Goal: Transaction & Acquisition: Purchase product/service

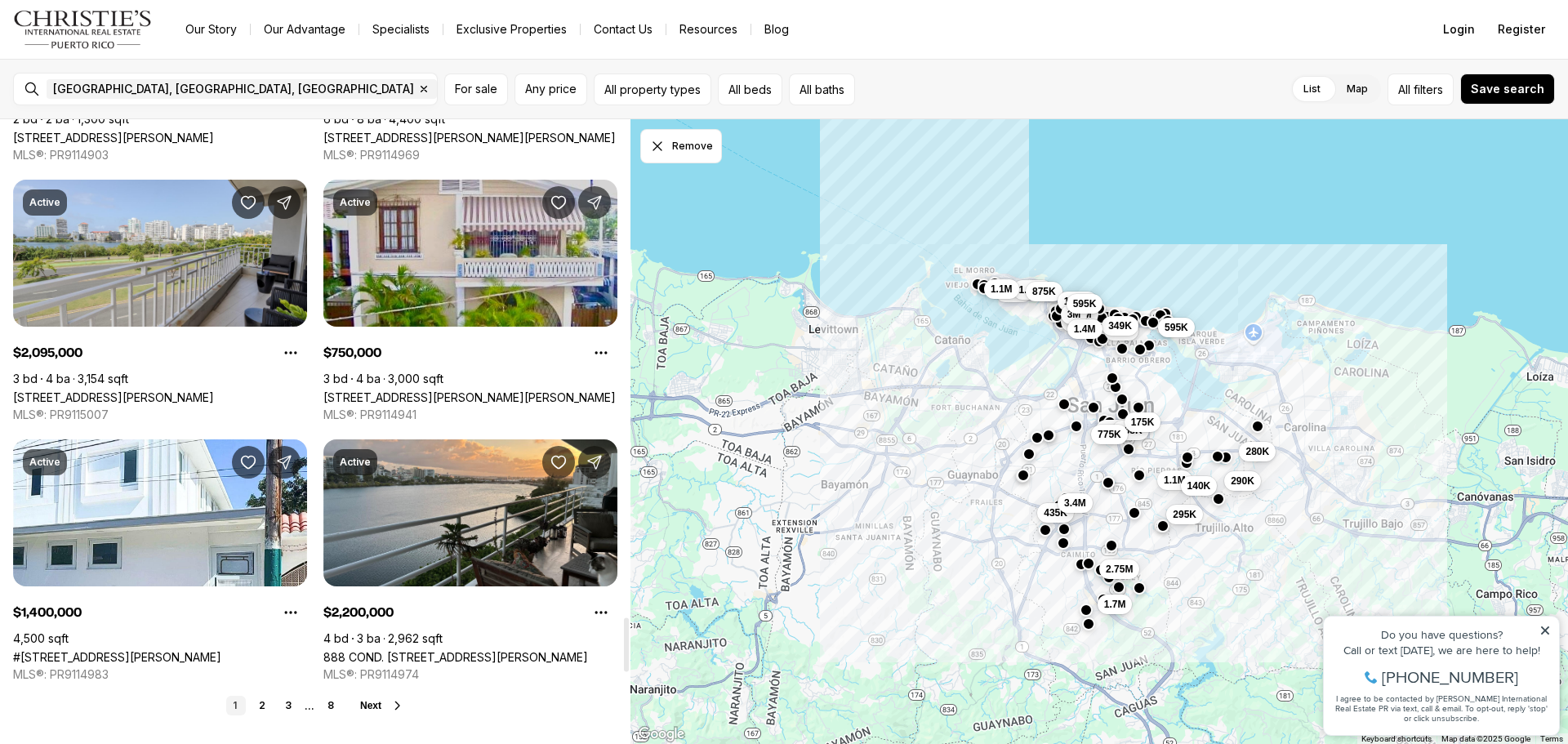
scroll to position [5986, 0]
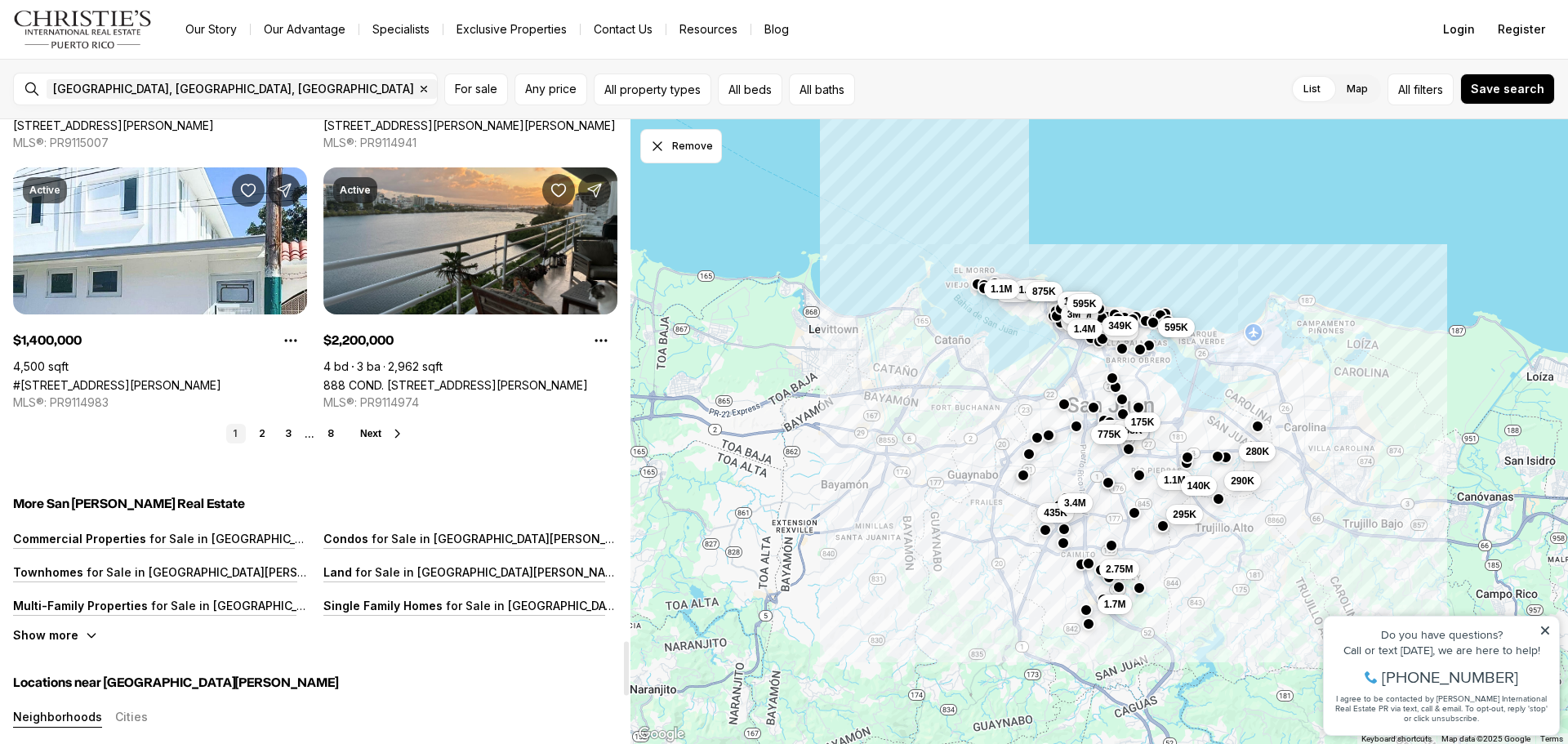
click at [267, 436] on link "2" at bounding box center [262, 433] width 20 height 20
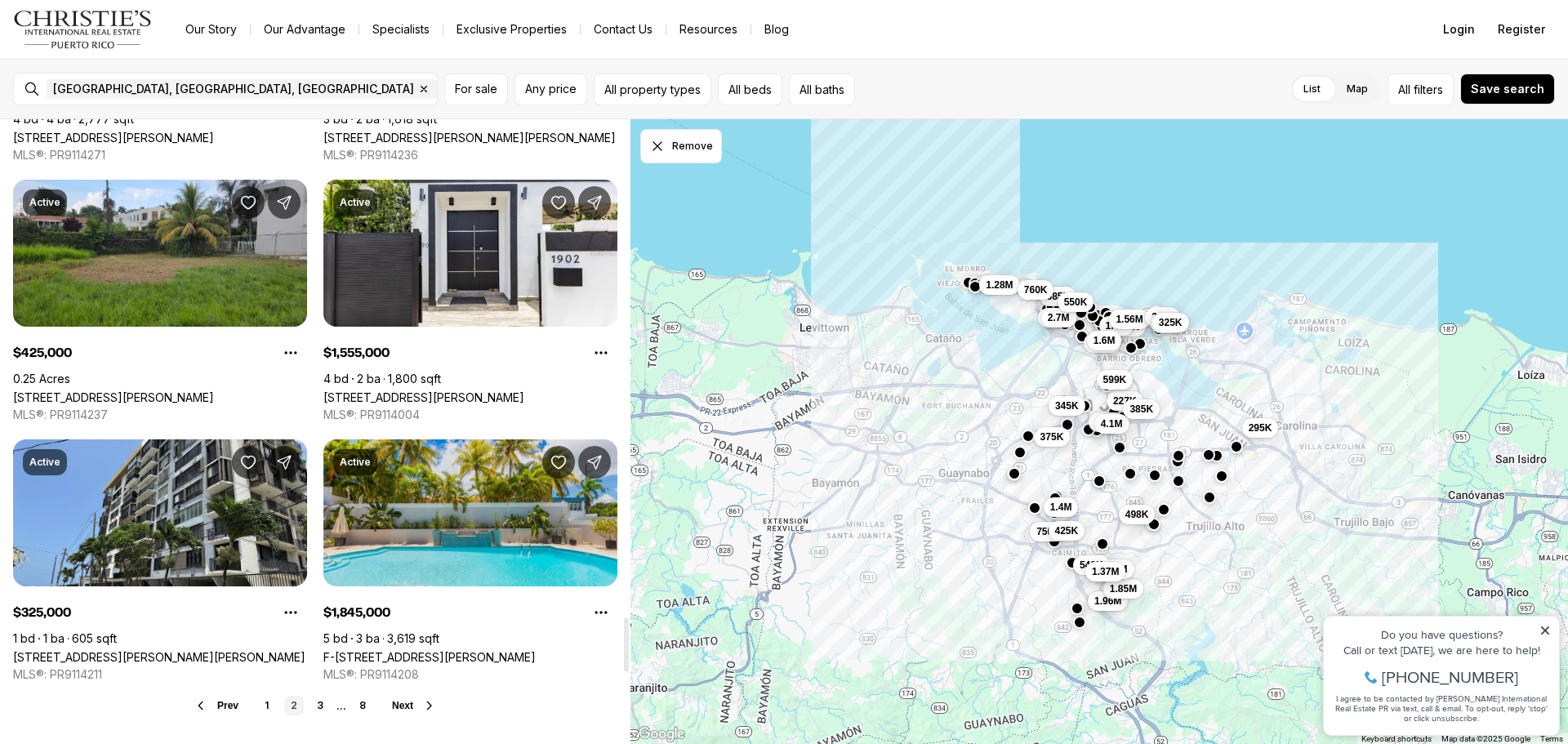
scroll to position [5987, 0]
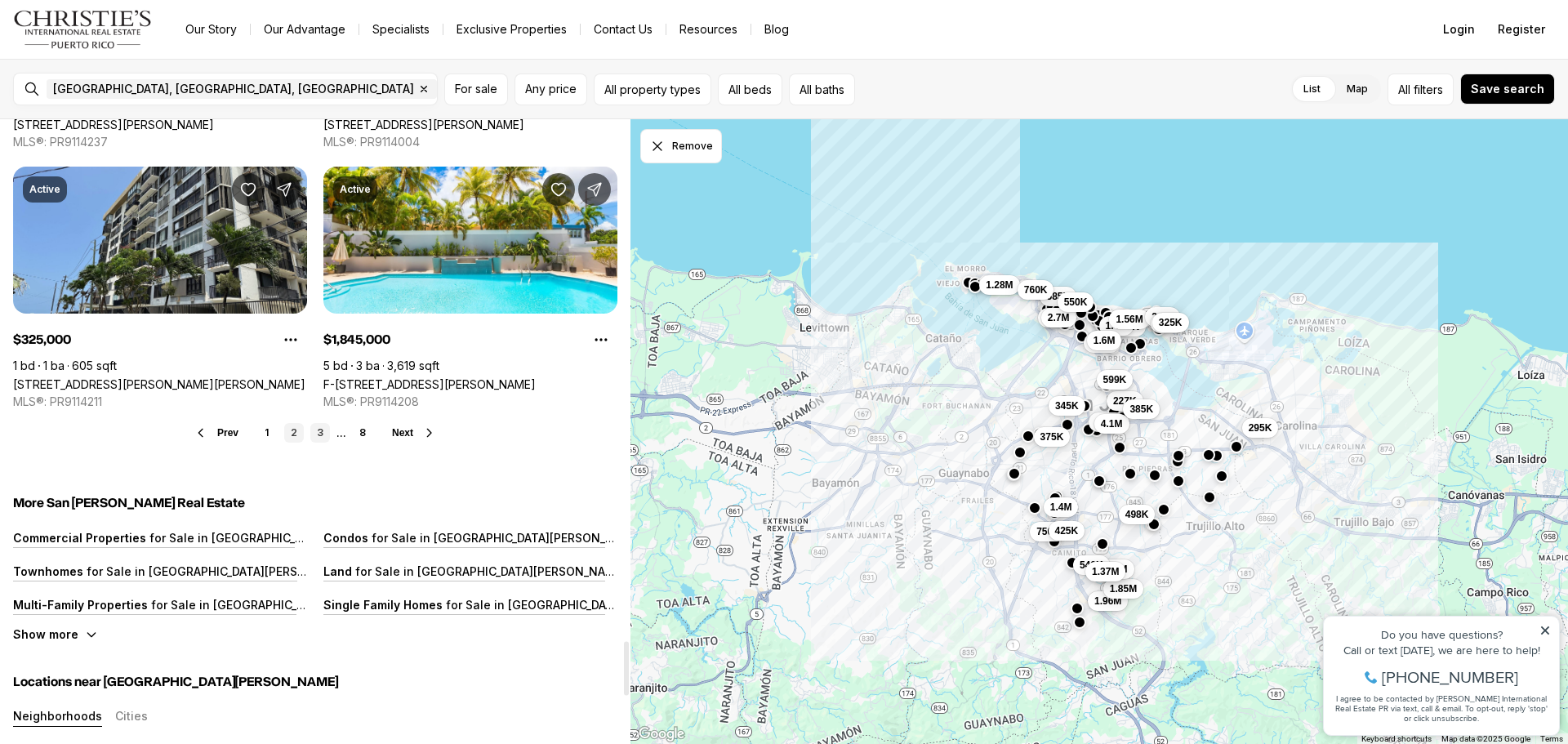
click at [323, 433] on link "3" at bounding box center [320, 432] width 20 height 20
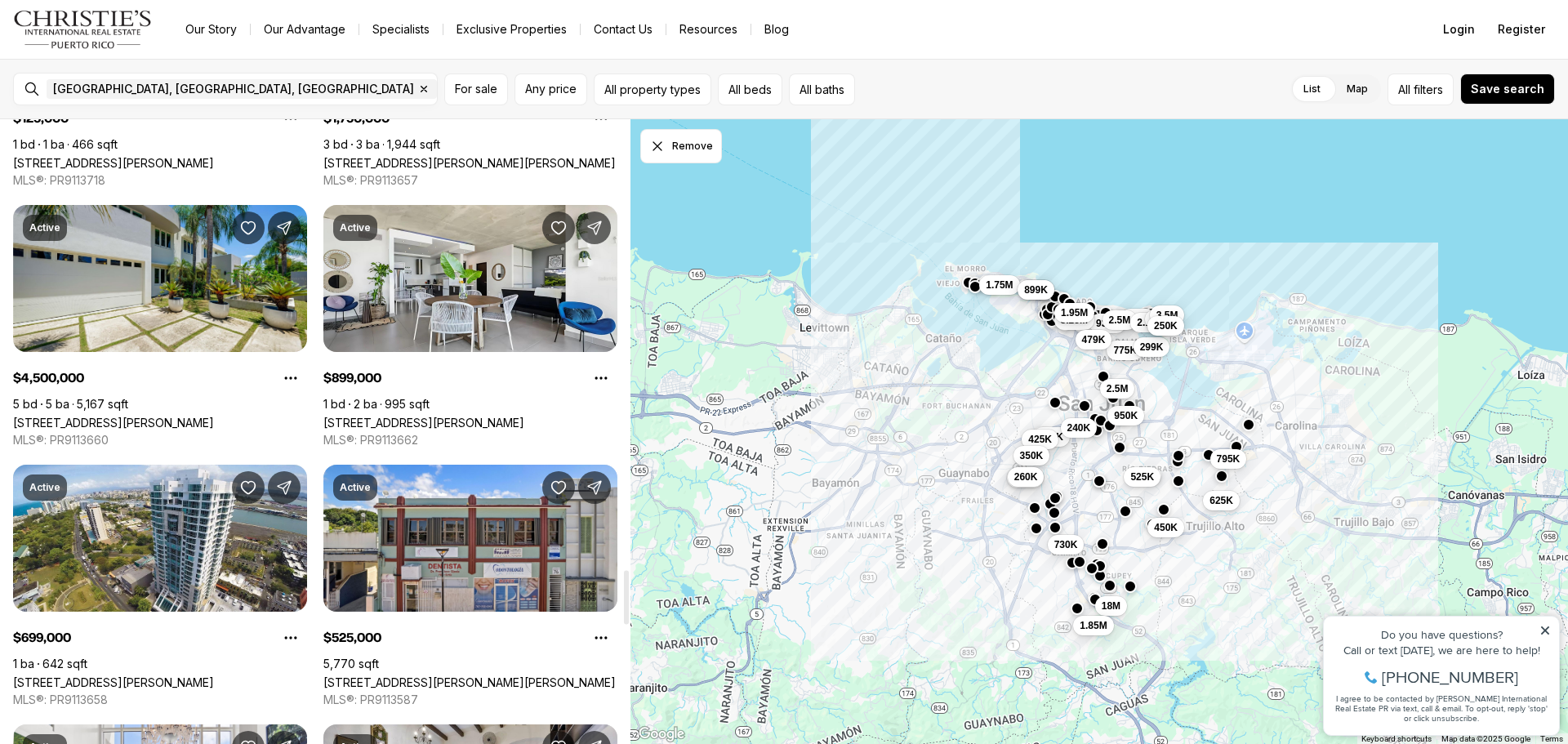
scroll to position [5715, 0]
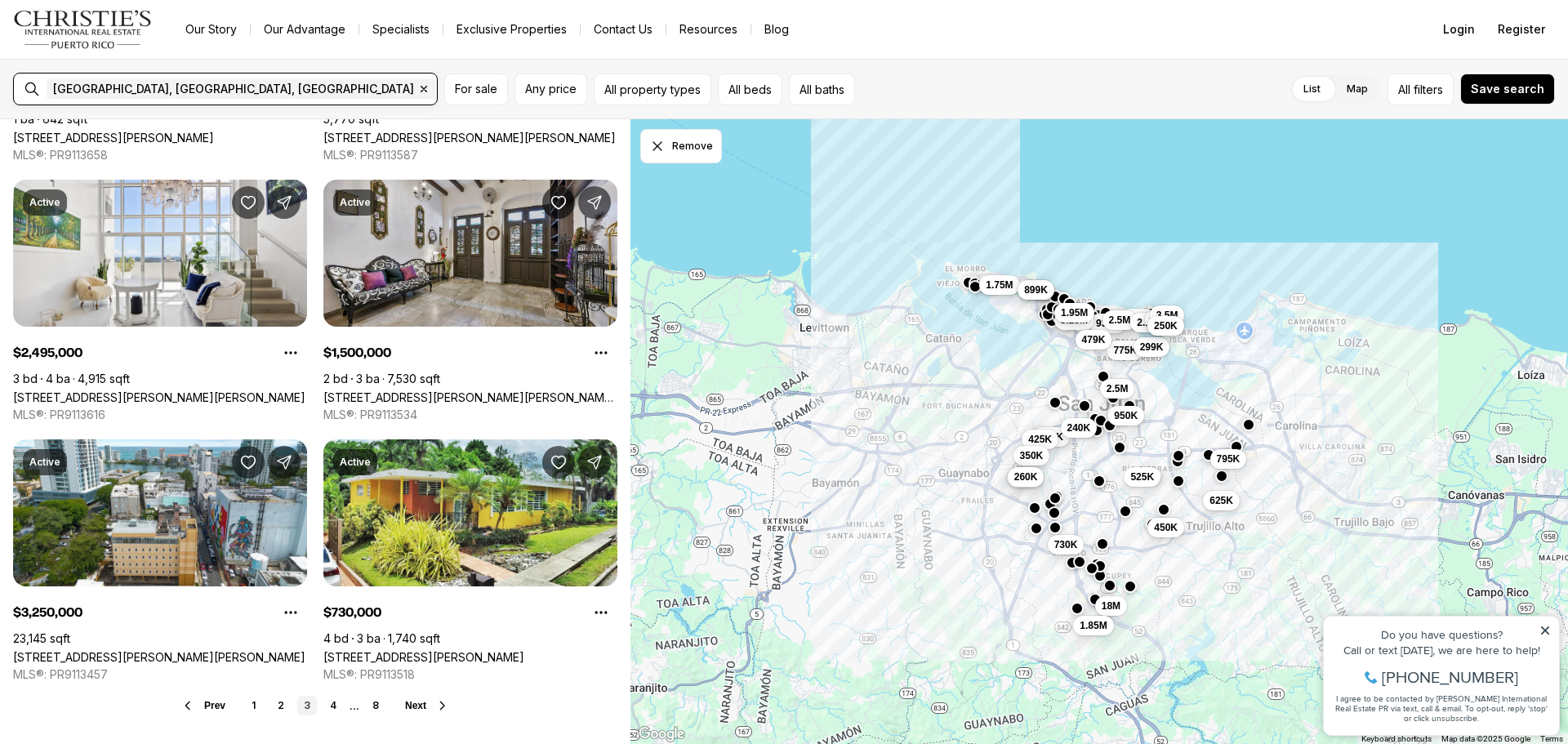
drag, startPoint x: 155, startPoint y: 84, endPoint x: 163, endPoint y: 90, distance: 10.0
click at [417, 85] on icon "button" at bounding box center [424, 90] width 13 height 13
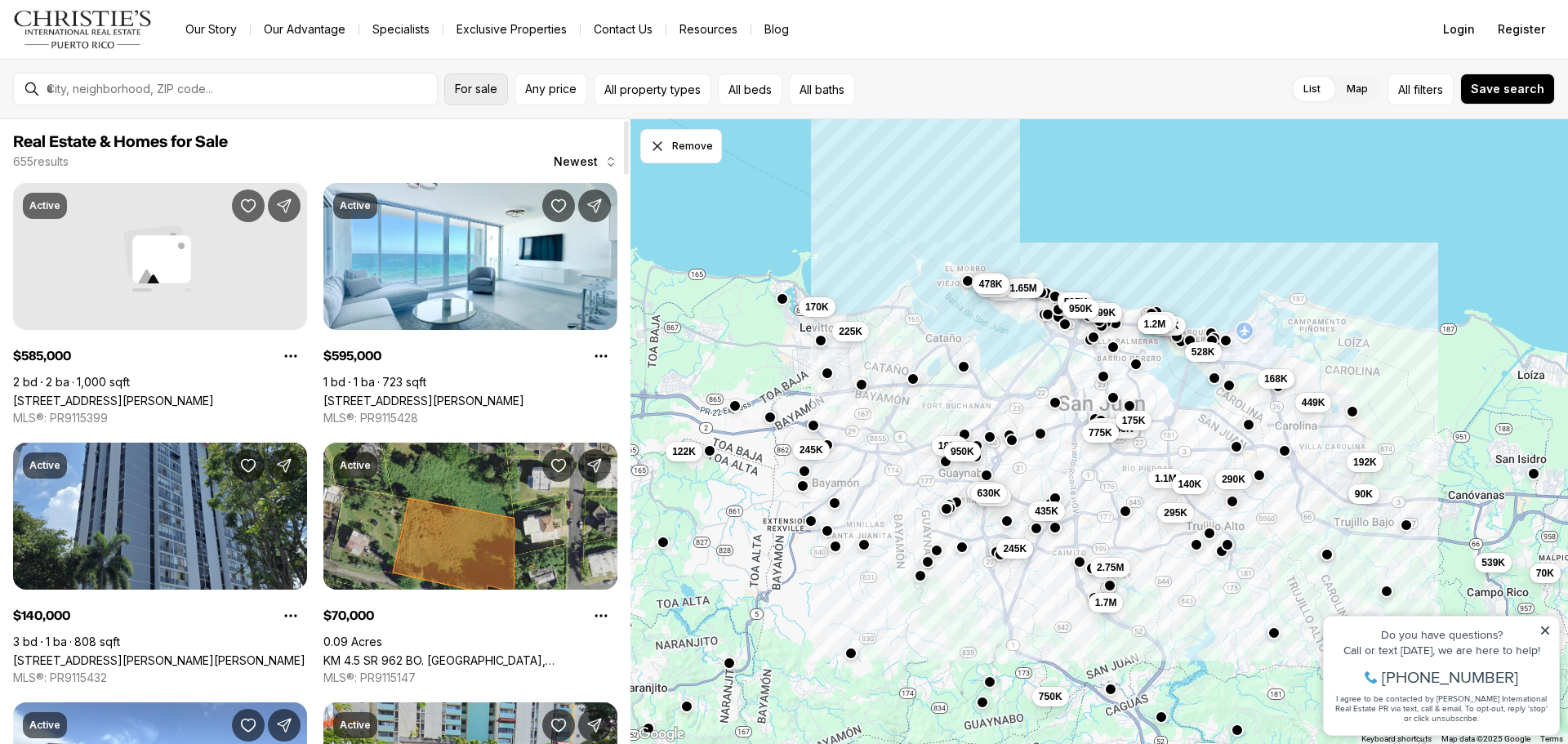
click at [493, 93] on span "For sale" at bounding box center [476, 90] width 43 height 13
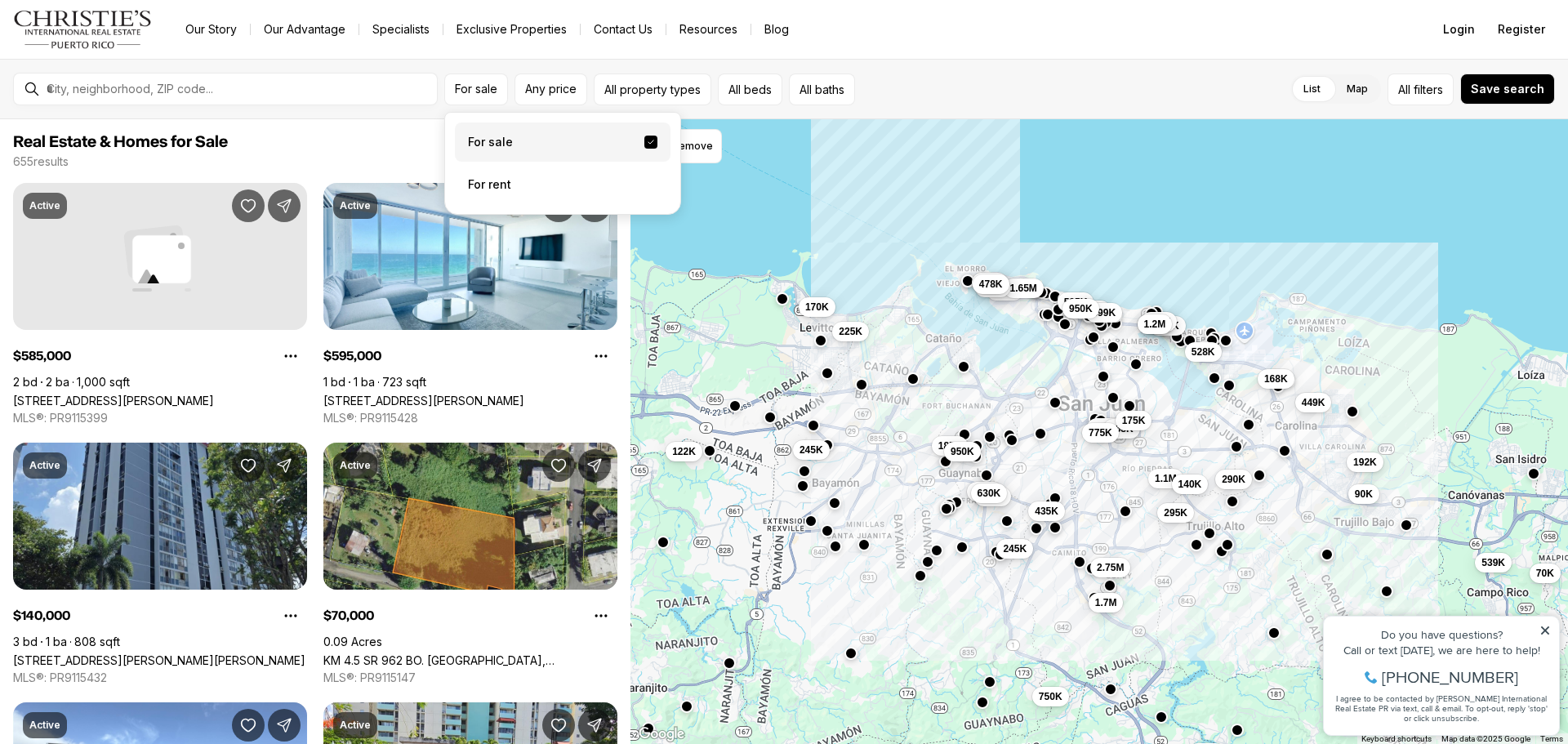
click at [517, 141] on label "For sale" at bounding box center [562, 142] width 215 height 39
click at [644, 141] on button "For sale" at bounding box center [651, 142] width 13 height 13
click at [539, 100] on button "Any price" at bounding box center [551, 89] width 72 height 31
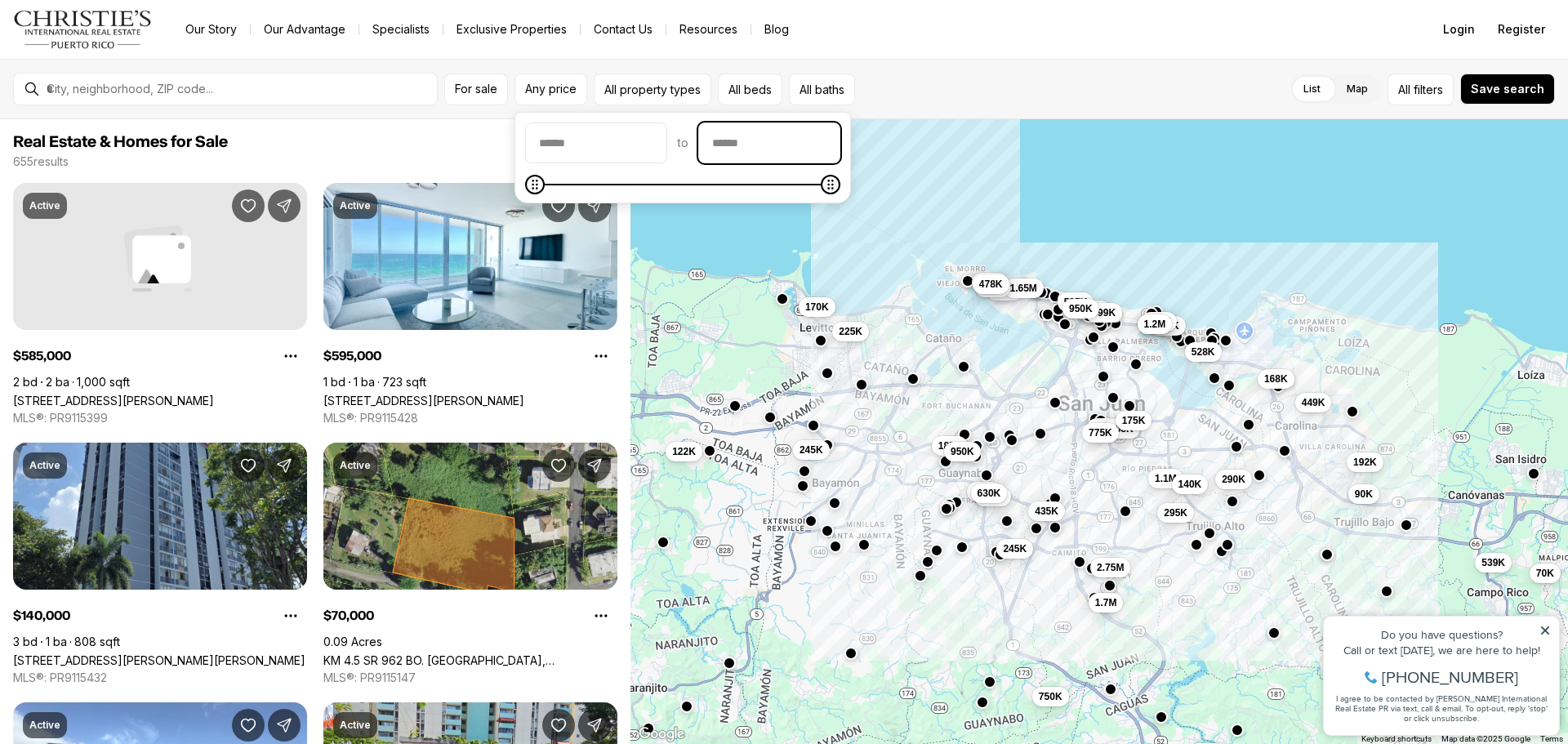
click at [791, 144] on input "priceMax" at bounding box center [769, 142] width 140 height 39
type input "********"
click at [457, 163] on div "655 results Newest" at bounding box center [316, 161] width 604 height 16
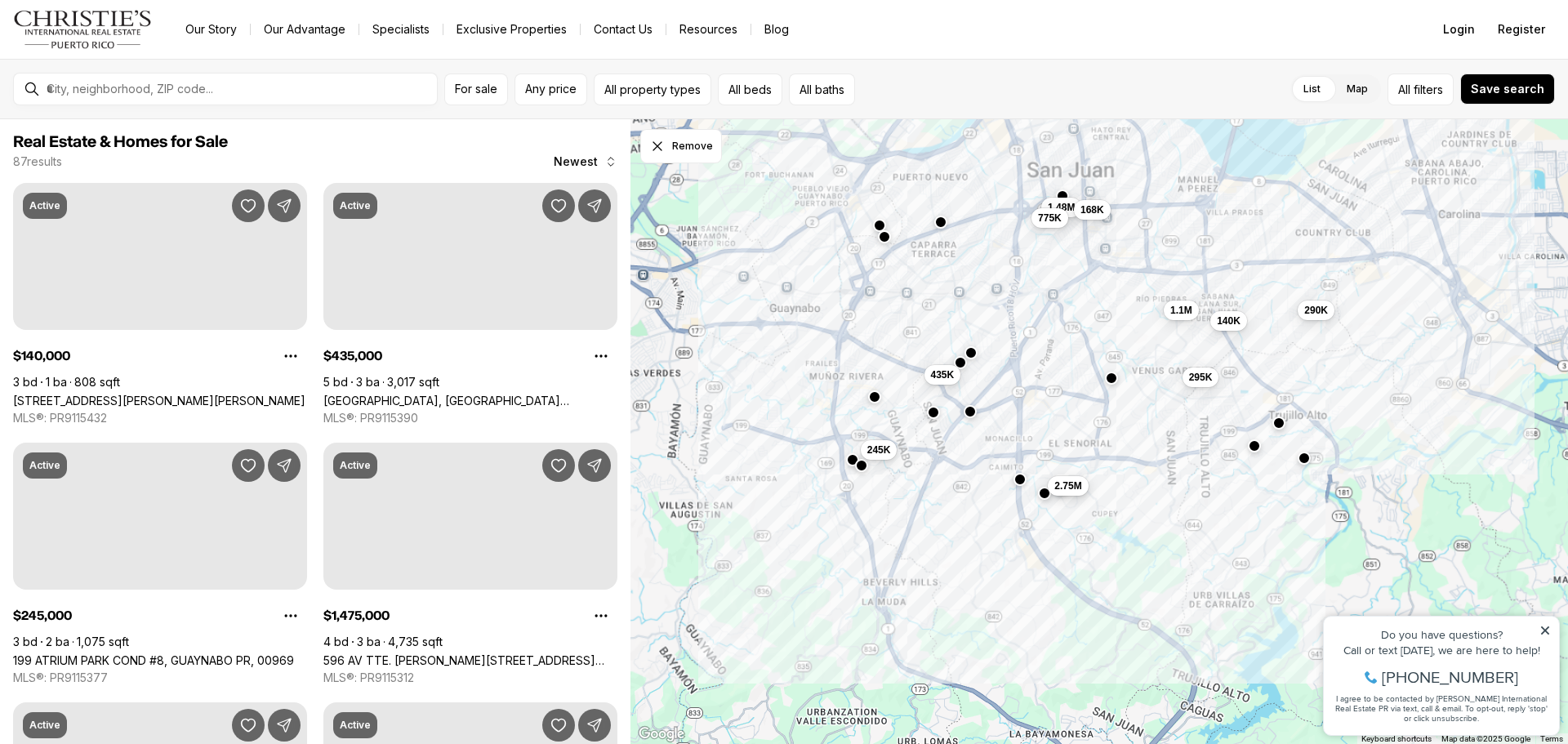
drag, startPoint x: 1066, startPoint y: 485, endPoint x: 1069, endPoint y: 572, distance: 87.1
click at [1071, 575] on div "1.48M 168K 775K 2.75M 295K 1.1M 290K 140K 435K 245K" at bounding box center [1100, 432] width 938 height 625
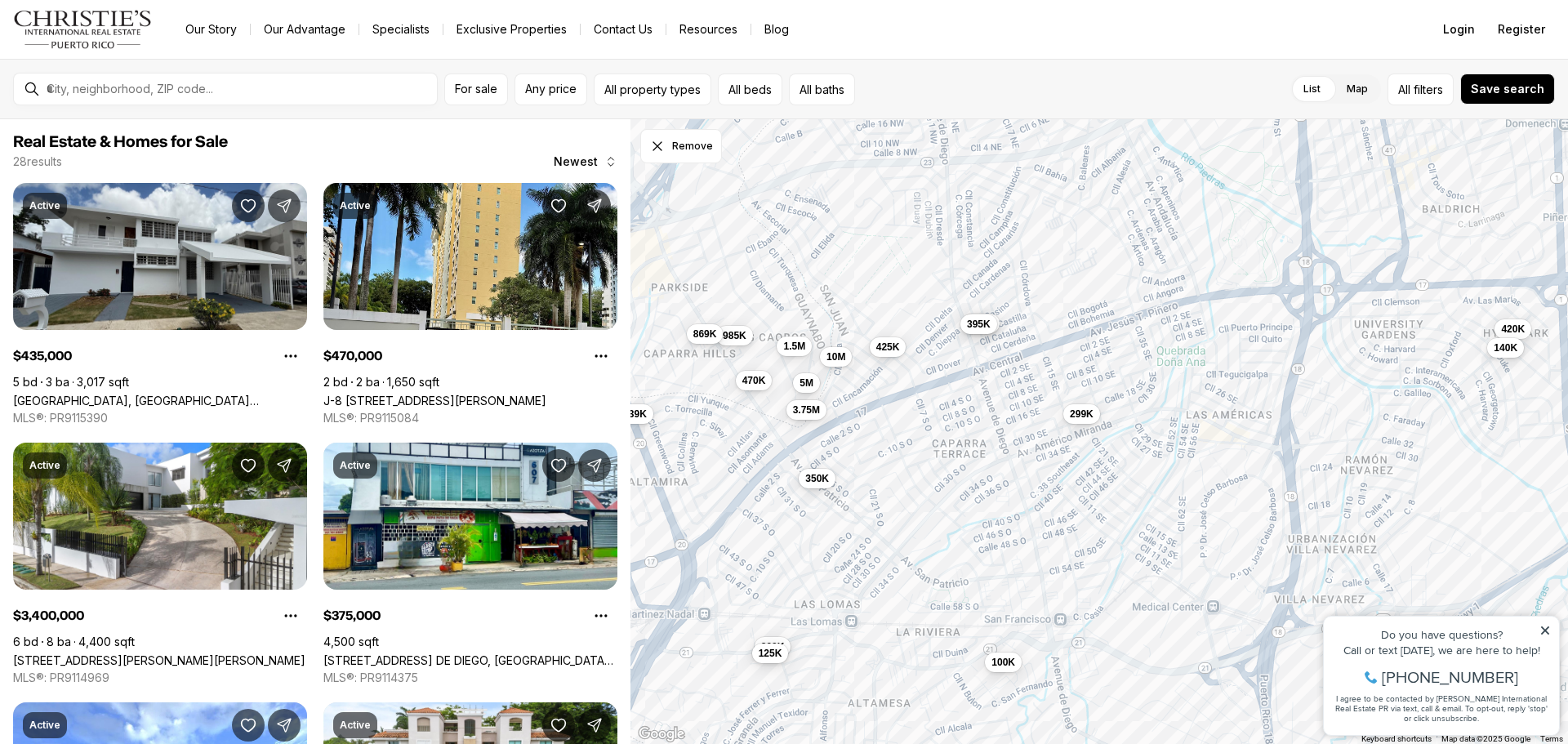
drag, startPoint x: 848, startPoint y: 318, endPoint x: 822, endPoint y: 493, distance: 176.9
click at [822, 494] on div "375K 1.4M 435K 3.4M 985K 470K 735K 2.1M 1.2M 420K 140K 260K 639K 5M 299K 100K 8…" at bounding box center [1100, 432] width 938 height 625
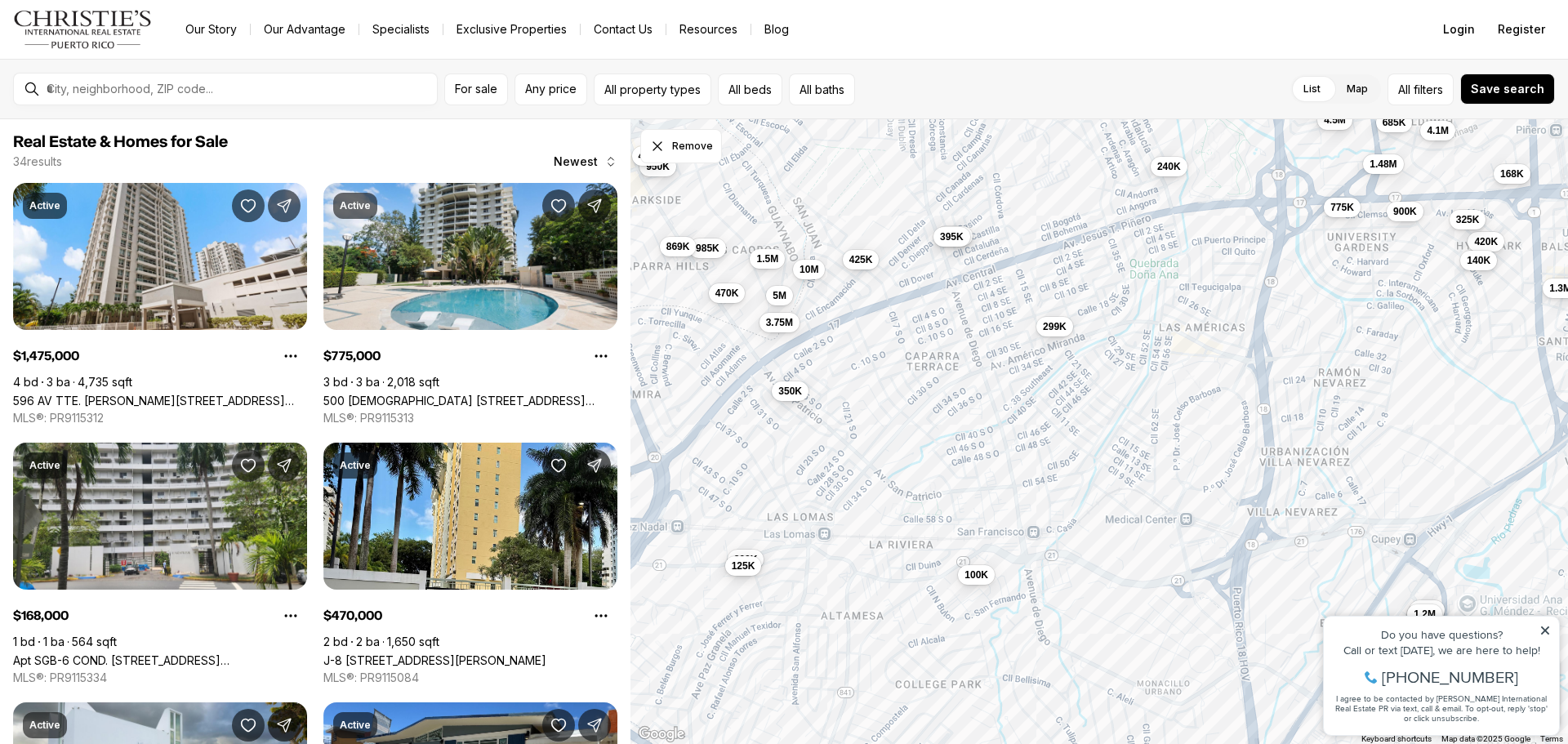
drag, startPoint x: 920, startPoint y: 280, endPoint x: 897, endPoint y: 197, distance: 86.1
click at [897, 197] on div "375K 985K 470K 735K 2.1M 1.2M 420K 140K 260K 5M 299K 100K 869K 10M 1.5M 3.75M 4…" at bounding box center [1100, 432] width 938 height 625
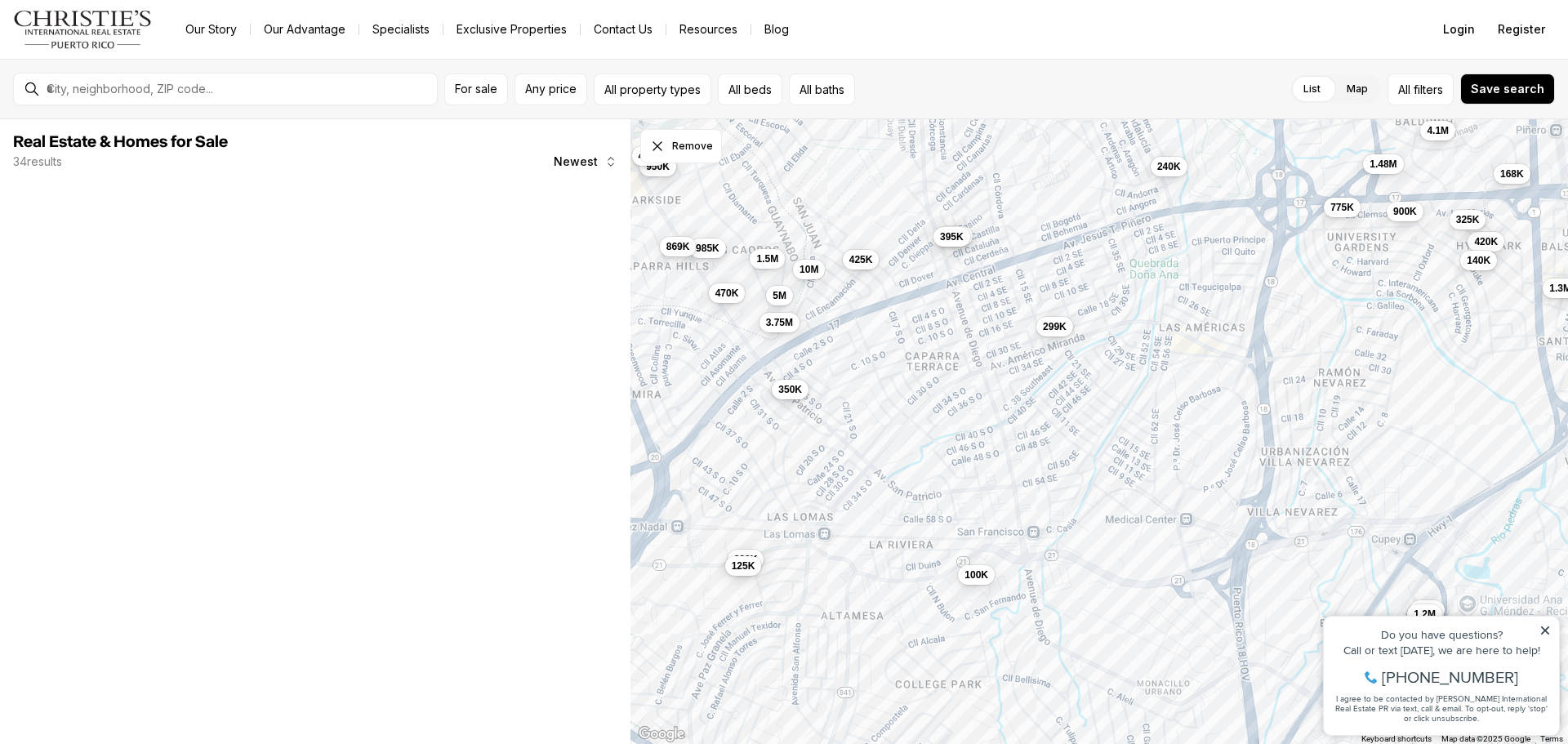
click at [796, 397] on button "350K" at bounding box center [790, 389] width 37 height 20
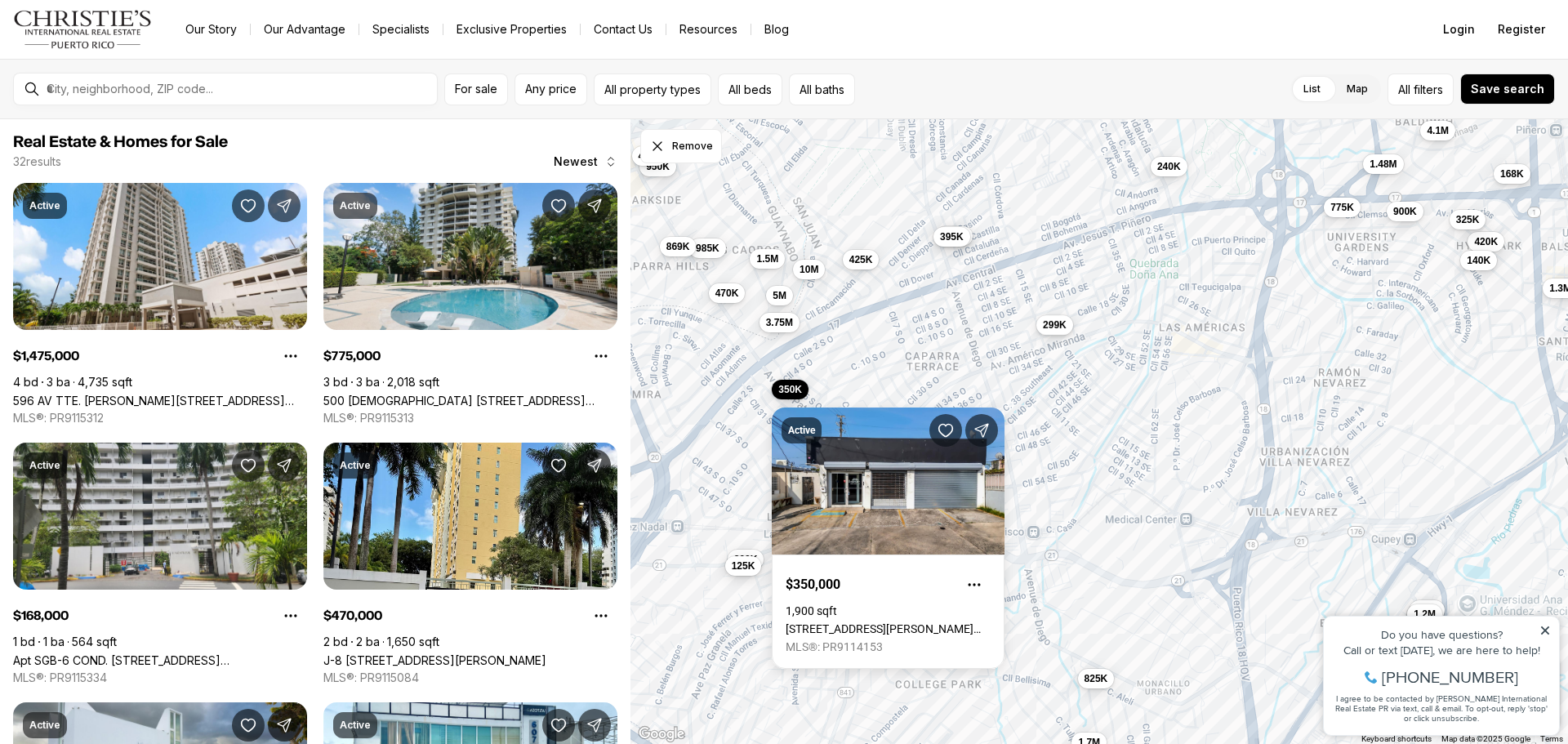
click at [1066, 332] on button "299K" at bounding box center [1055, 325] width 37 height 20
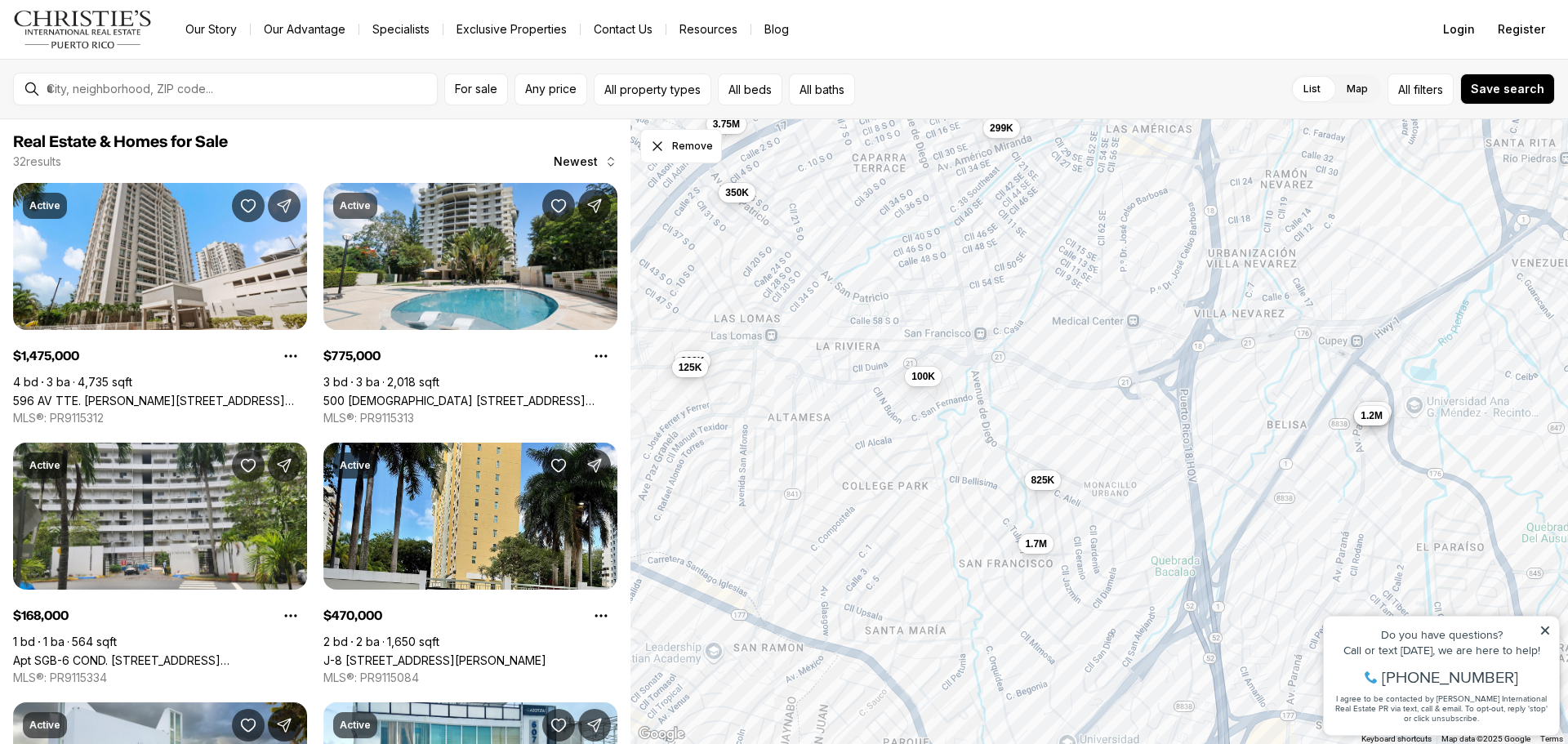
drag, startPoint x: 1049, startPoint y: 466, endPoint x: 996, endPoint y: 270, distance: 203.0
click at [996, 270] on div "375K 985K 470K 735K 2.1M 1.2M 420K 140K 260K 5M 299K 100K 869K 10M 1.5M 3.75M 4…" at bounding box center [1100, 432] width 938 height 625
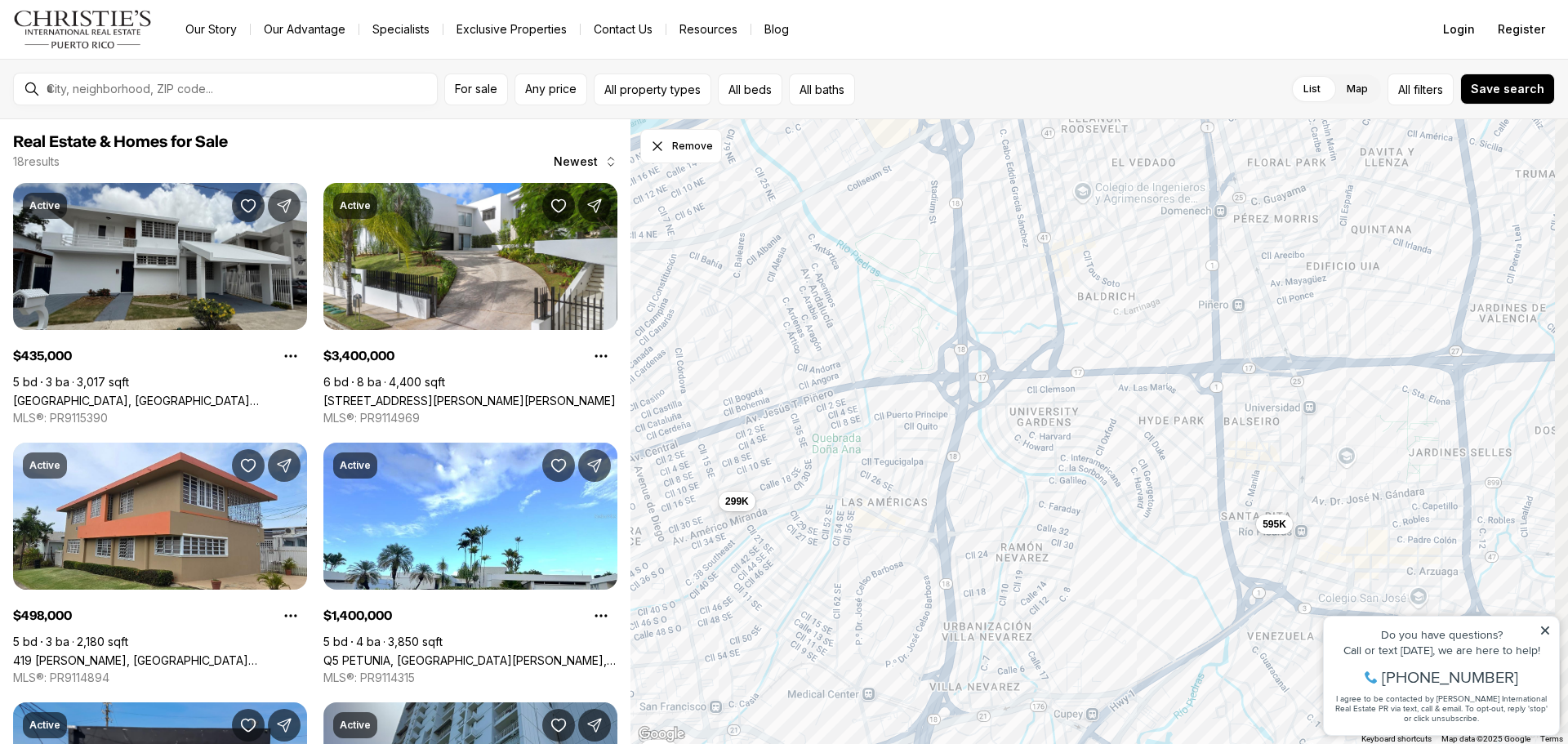
drag, startPoint x: 1023, startPoint y: 323, endPoint x: 803, endPoint y: 628, distance: 376.1
click at [803, 628] on div "735K 2.1M 1.2M 260K 299K 100K 125K 350K 1.7M 825K 435K 3.4M 498K 1.4M 3.9M 595K…" at bounding box center [1100, 432] width 938 height 625
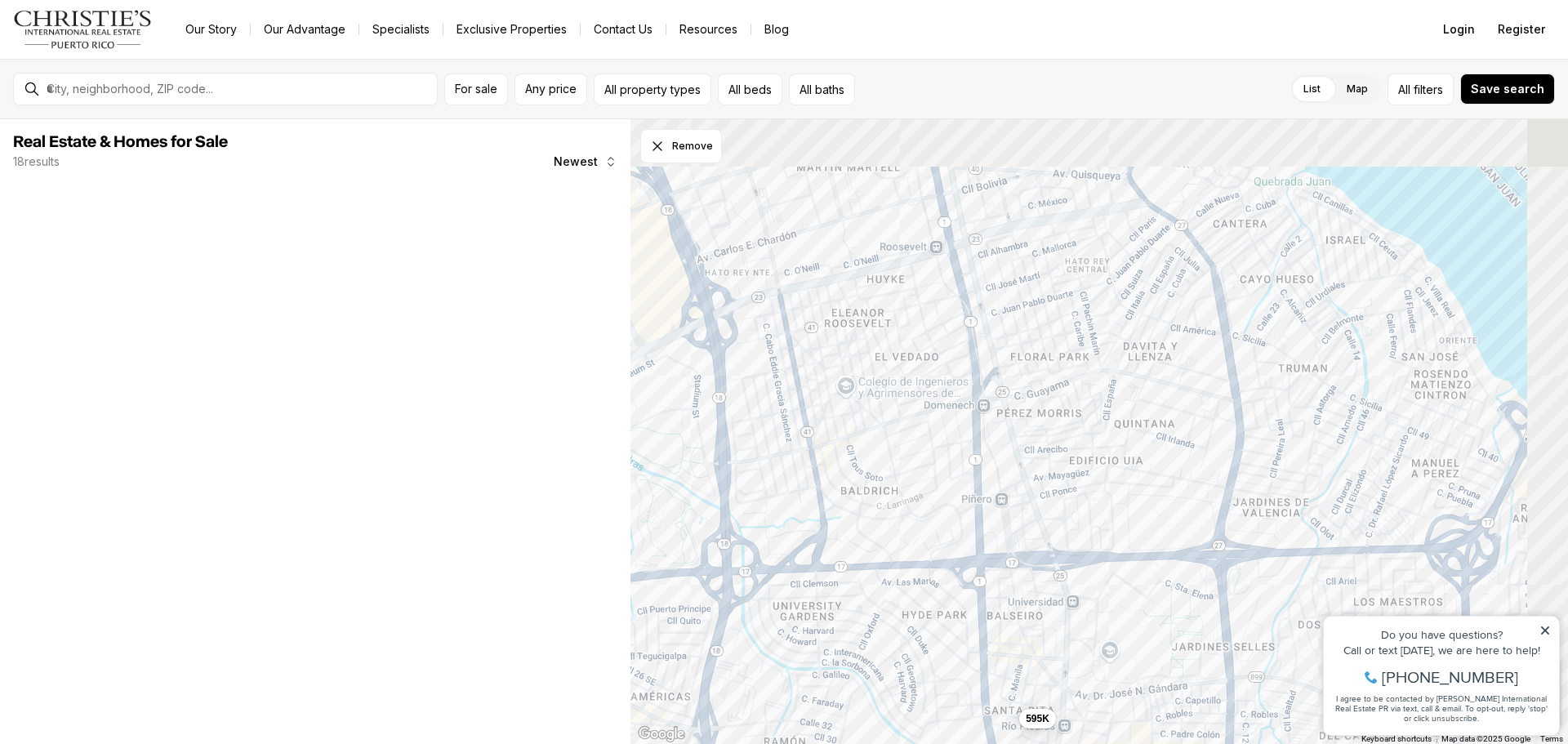
drag, startPoint x: 1071, startPoint y: 555, endPoint x: 843, endPoint y: 741, distance: 294.2
click at [843, 742] on div "299K 595K" at bounding box center [1100, 432] width 938 height 625
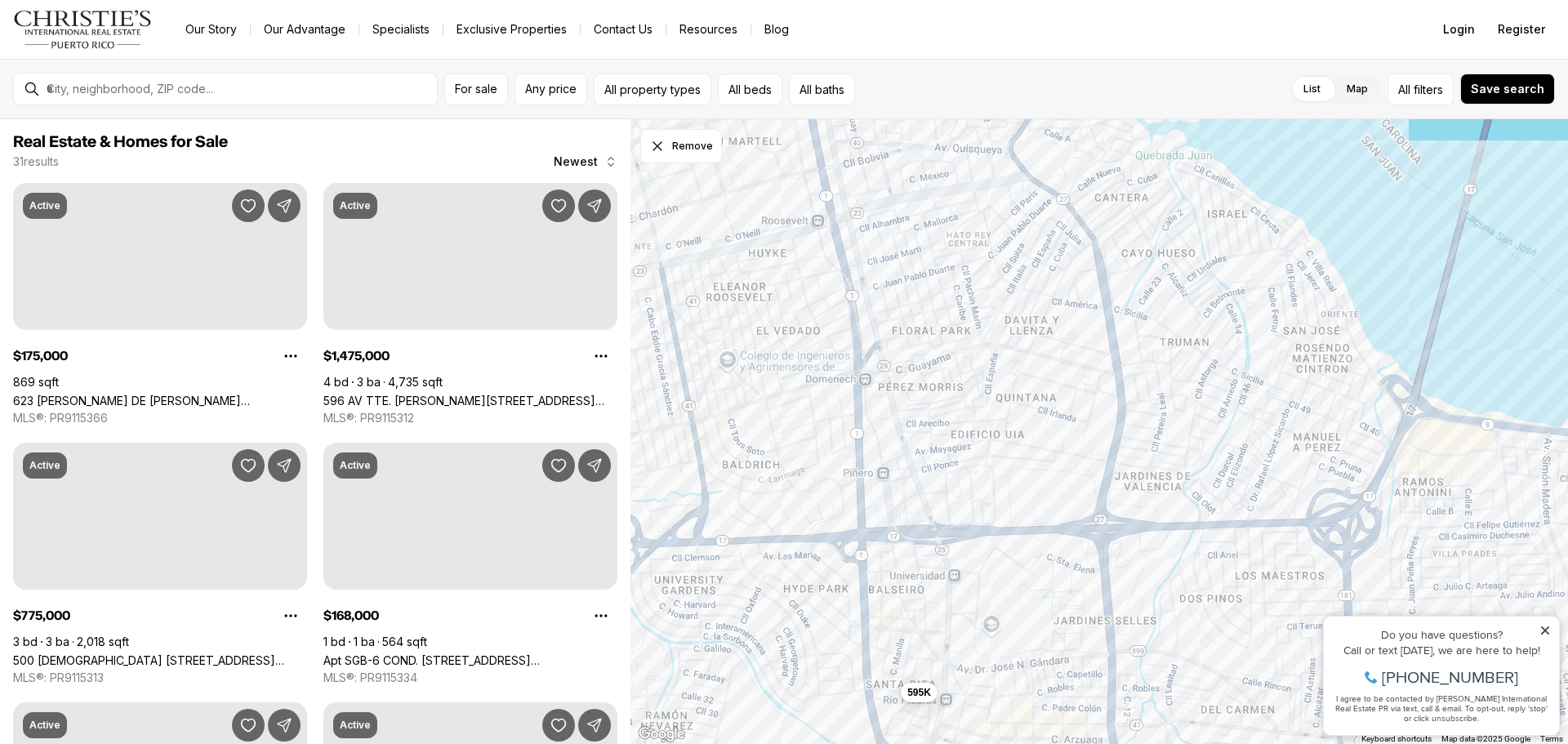
drag, startPoint x: 957, startPoint y: 568, endPoint x: 759, endPoint y: 528, distance: 202.0
click at [758, 528] on div "595K" at bounding box center [1100, 432] width 938 height 625
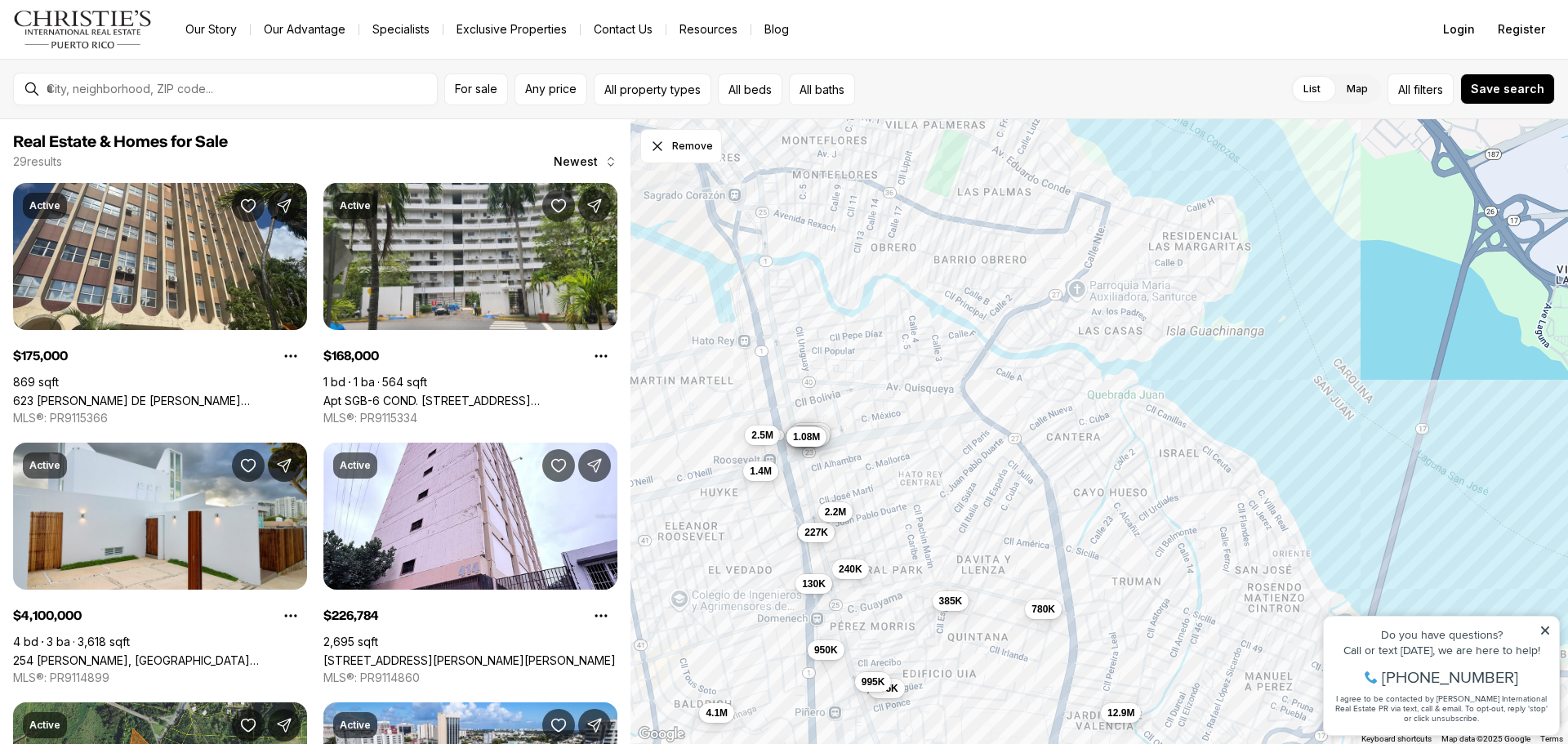
drag, startPoint x: 941, startPoint y: 436, endPoint x: 984, endPoint y: 694, distance: 261.6
click at [984, 694] on div "595K 175K 168K 4.1M 227K 385K 950K 130K 240K 1.3M 325K 420K 995K 140K 780K 12.9…" at bounding box center [1100, 432] width 938 height 625
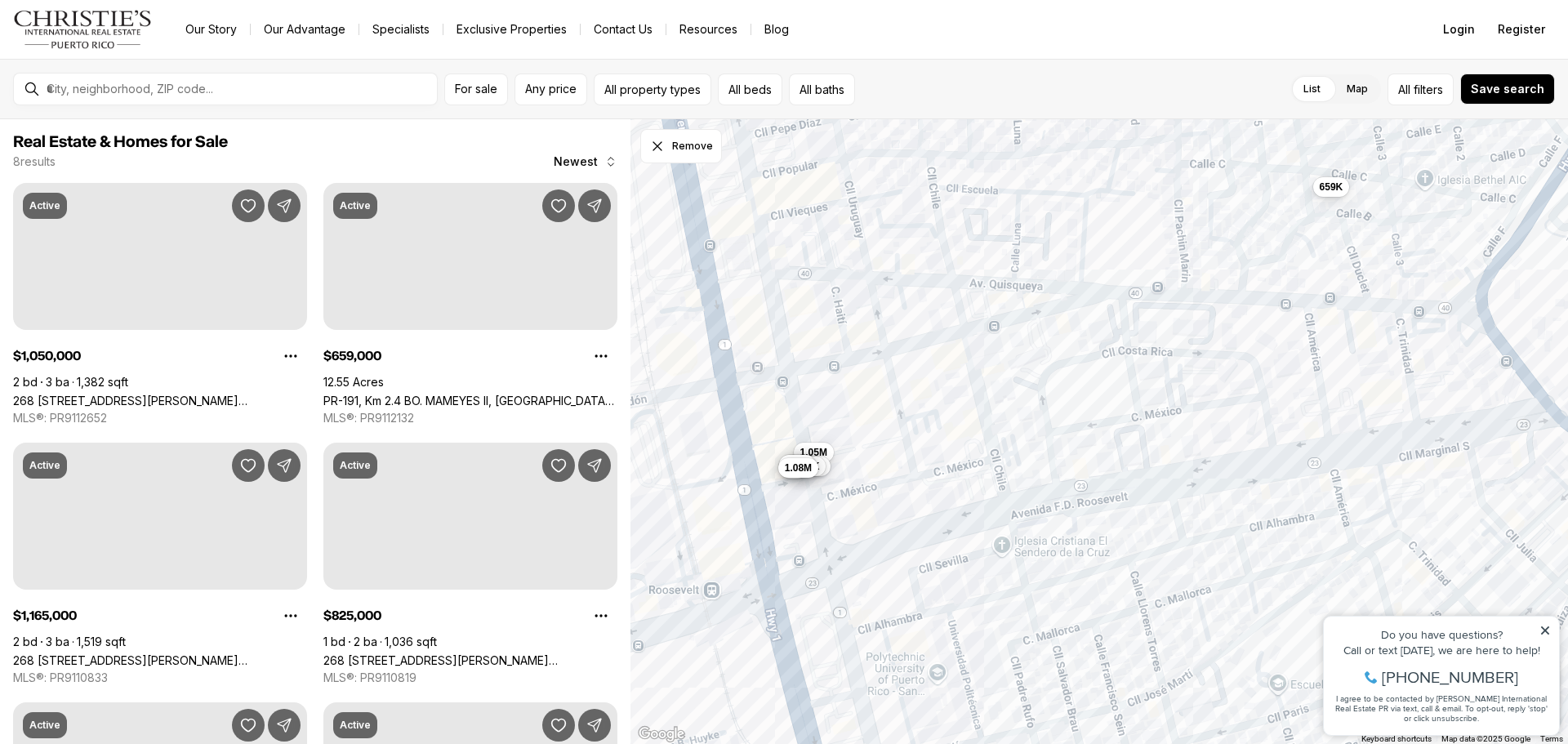
drag, startPoint x: 797, startPoint y: 497, endPoint x: 912, endPoint y: 491, distance: 115.2
click at [912, 491] on div "1.05M 1.17M 825K 2M 745K 950K 1.08M 659K" at bounding box center [1100, 432] width 938 height 625
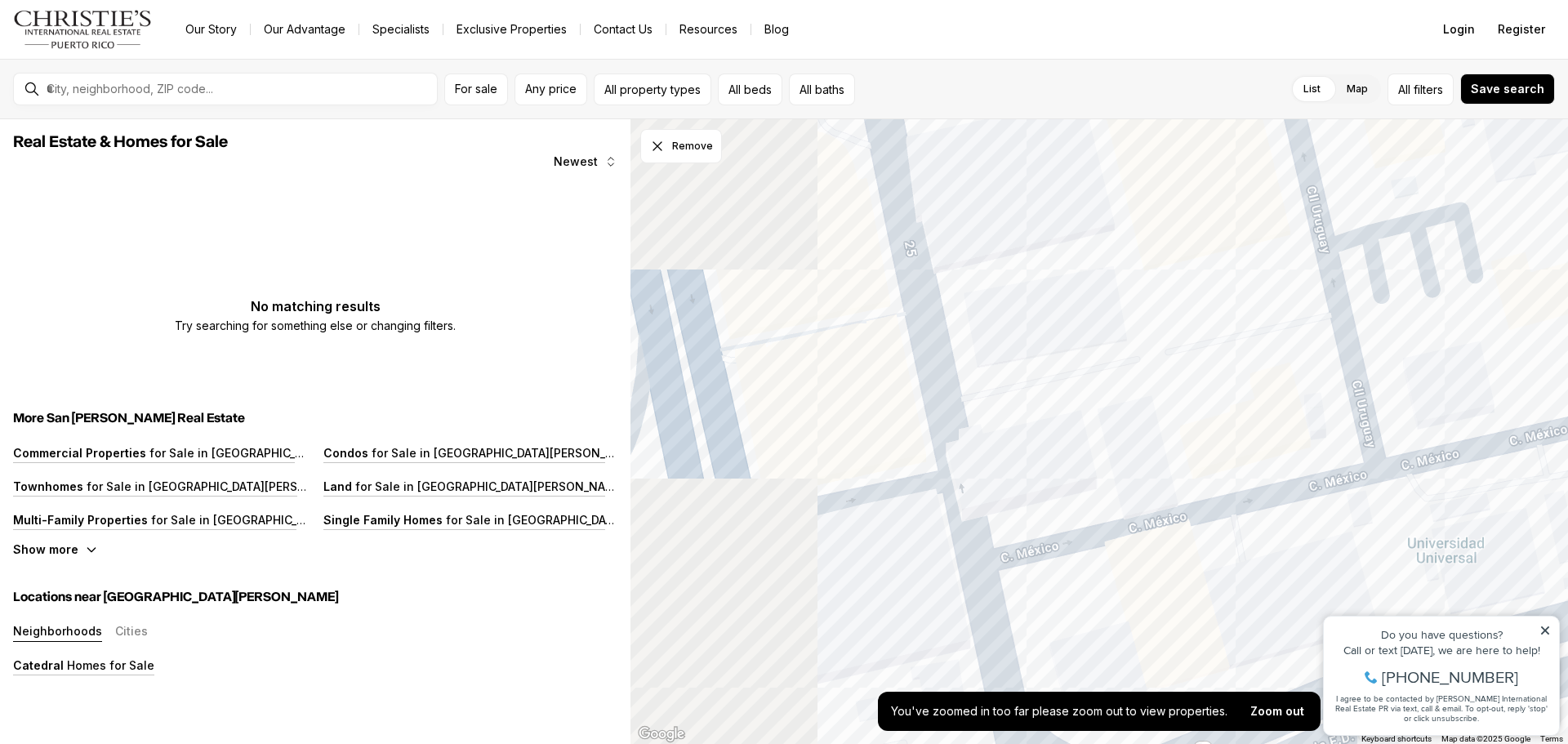
drag, startPoint x: 855, startPoint y: 458, endPoint x: 1257, endPoint y: 463, distance: 402.0
click at [1257, 463] on div at bounding box center [1100, 432] width 938 height 625
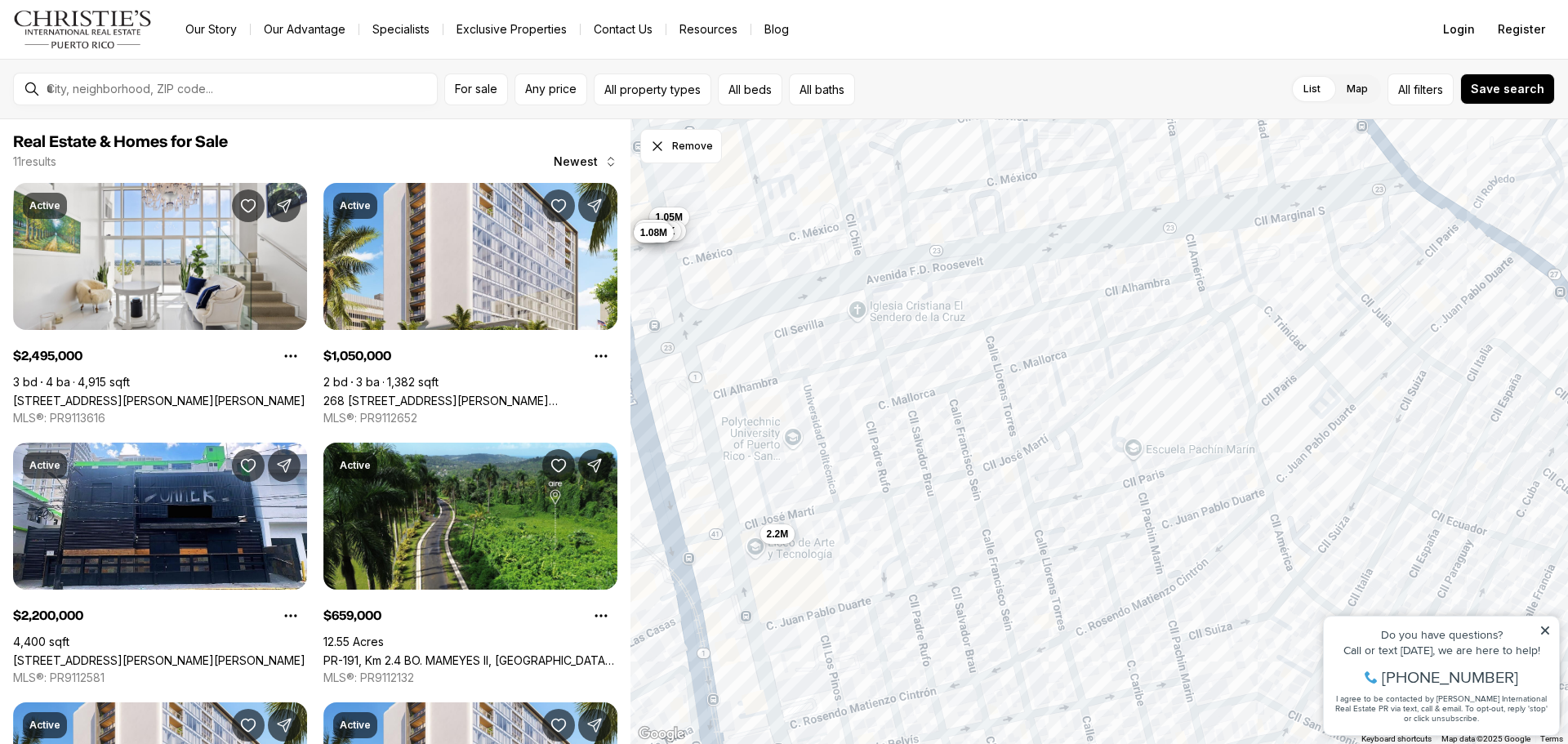
drag, startPoint x: 1267, startPoint y: 548, endPoint x: 920, endPoint y: 372, distance: 389.1
click at [918, 372] on div "1.05M 1.17M 825K 2M 745K 950K 1.08M 2.5M 2.2M 1.4M" at bounding box center [1100, 432] width 938 height 625
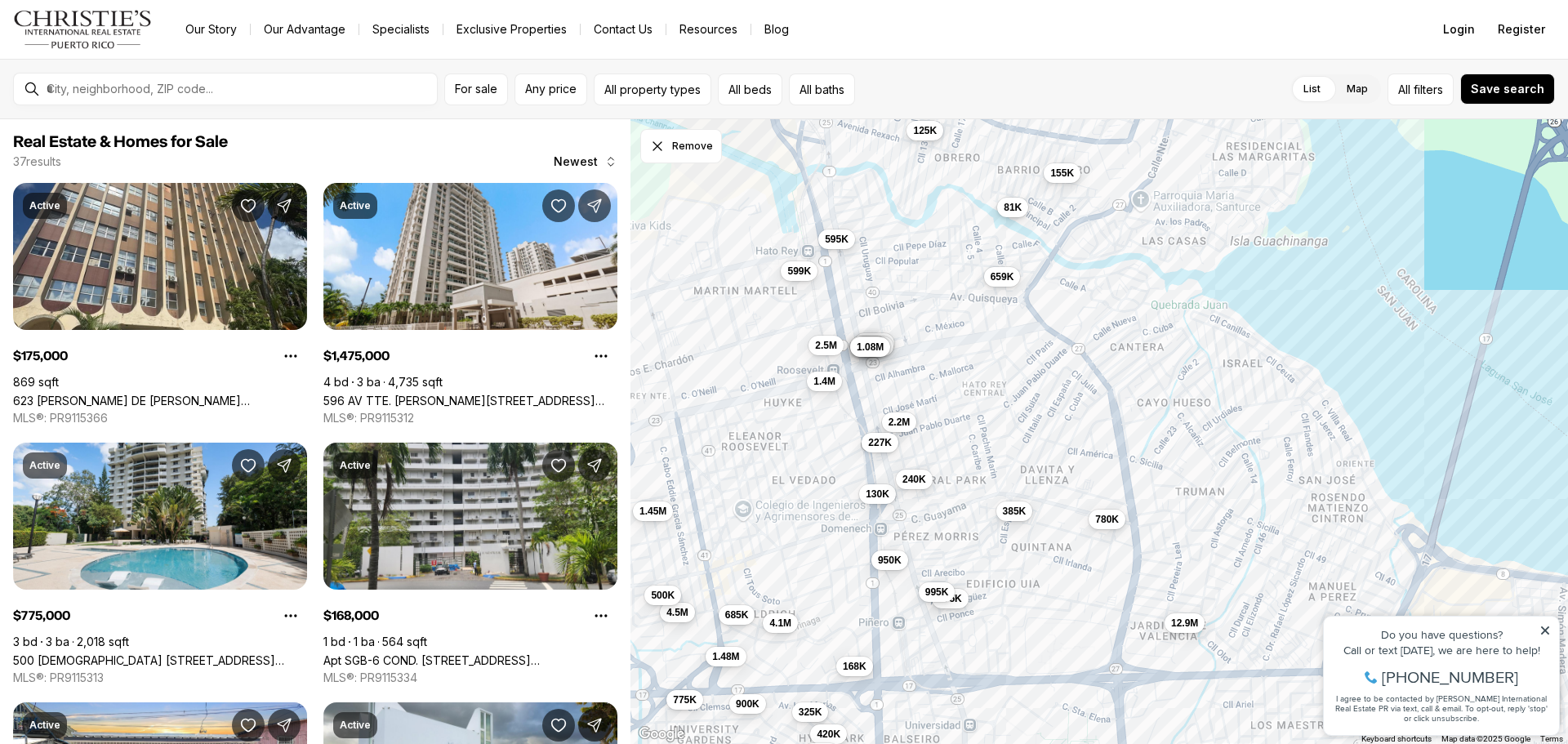
click at [1011, 208] on span "81K" at bounding box center [1012, 208] width 18 height 13
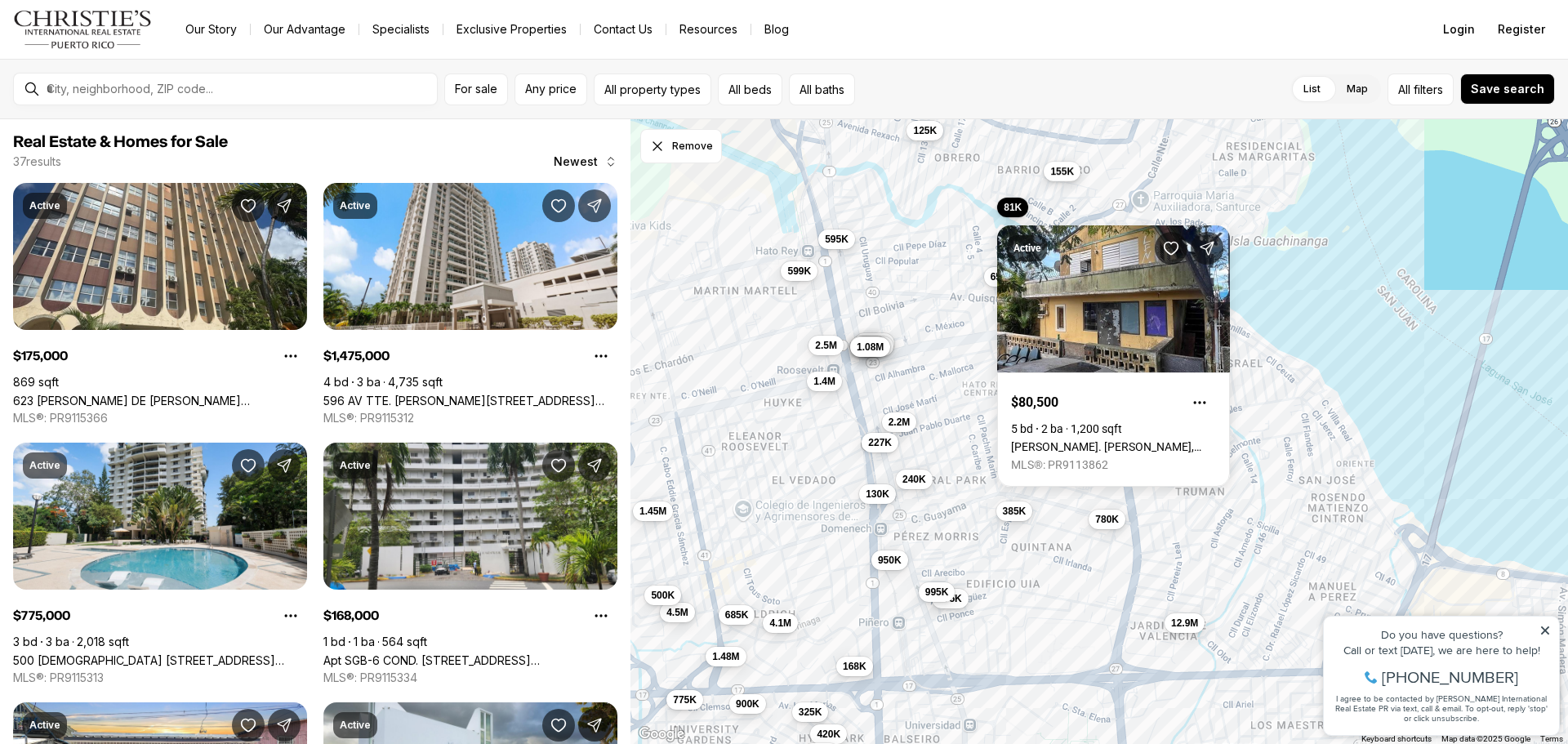
click at [1063, 178] on span "155K" at bounding box center [1062, 171] width 24 height 13
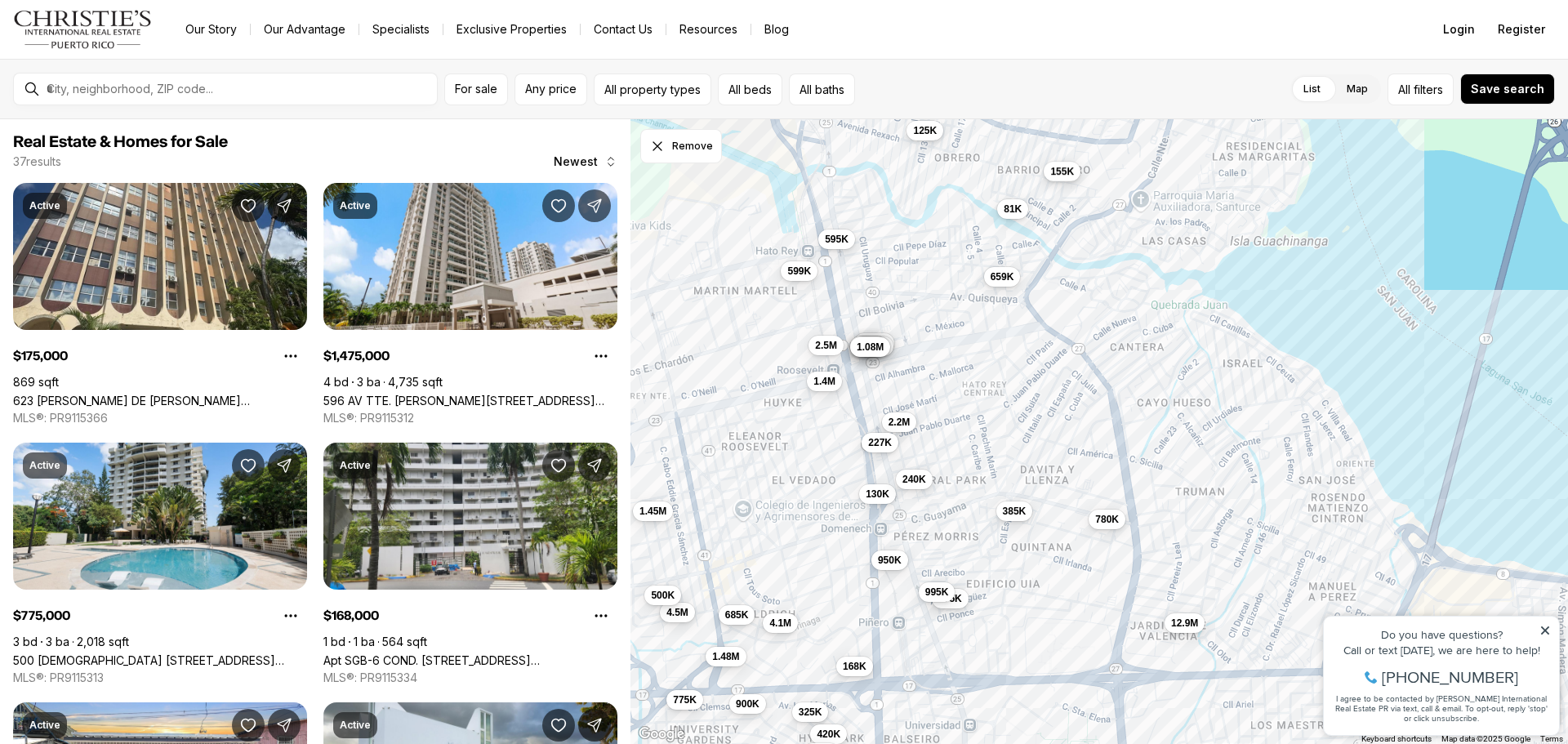
click at [1063, 176] on span "155K" at bounding box center [1062, 171] width 24 height 13
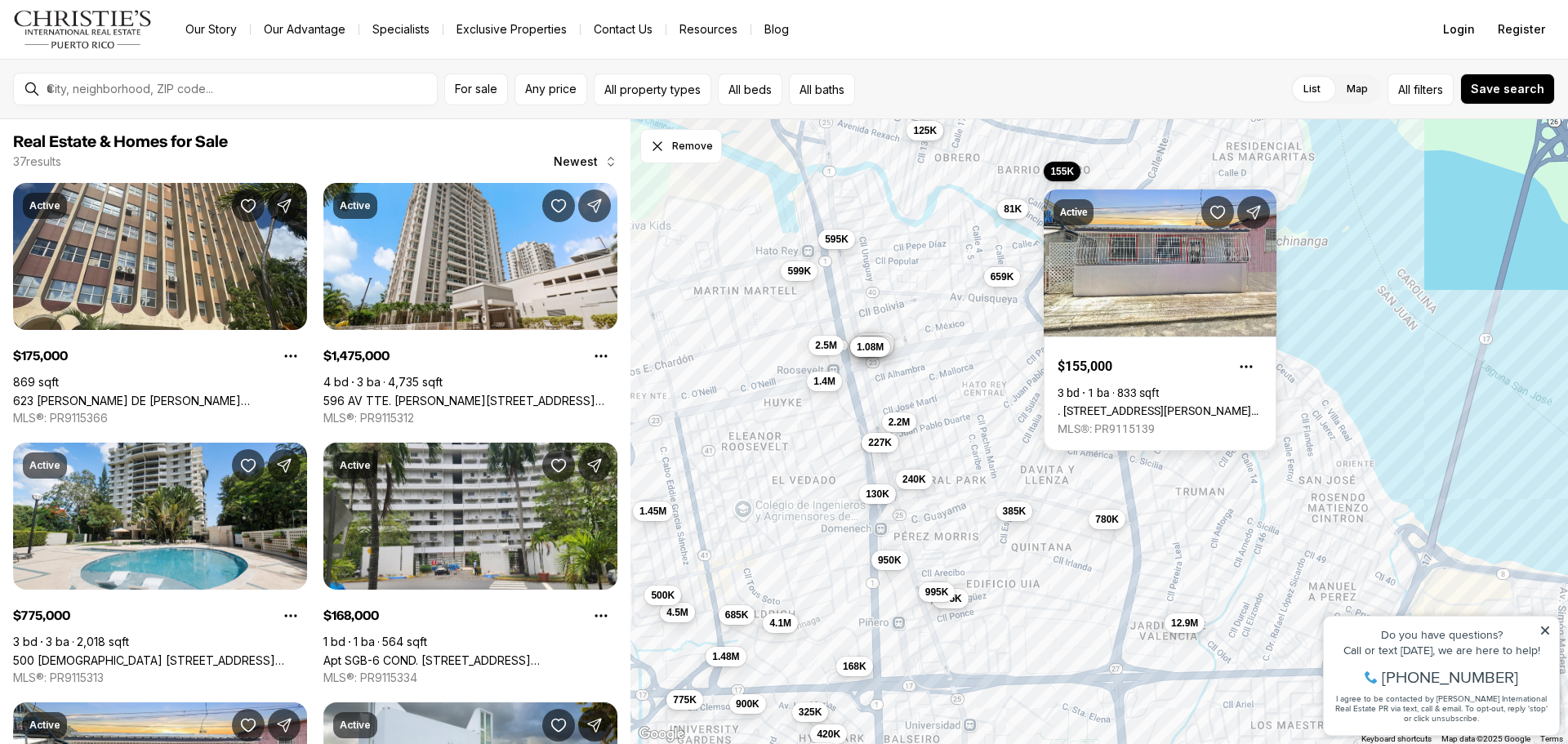
click at [1021, 306] on div "1.05M 1.17M 825K 2M 745K 950K 1.08M 2.2M 227K 385K 599K 950K 2.5M 659K 130K 240…" at bounding box center [1100, 432] width 938 height 625
